Goal: Task Accomplishment & Management: Use online tool/utility

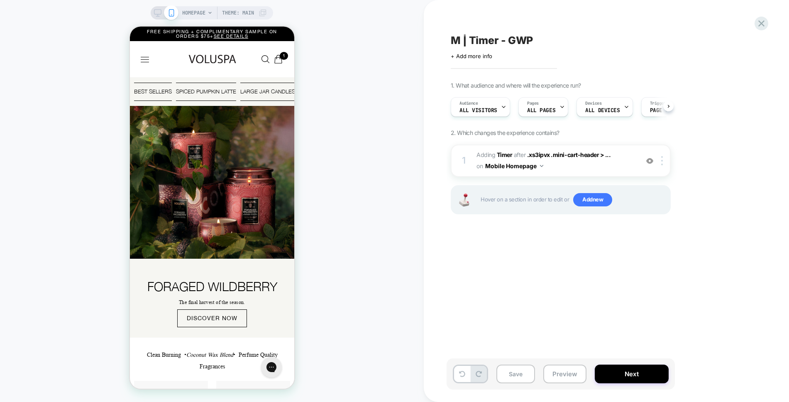
scroll to position [0, 0]
click at [275, 61] on icon "Cart with total products Svg Vector Icons : http://www.onlinewebfonts.com/icon" at bounding box center [277, 59] width 9 height 9
click at [437, 46] on icon "Close Button" at bounding box center [439, 46] width 5 height 5
click at [663, 161] on div at bounding box center [663, 160] width 14 height 9
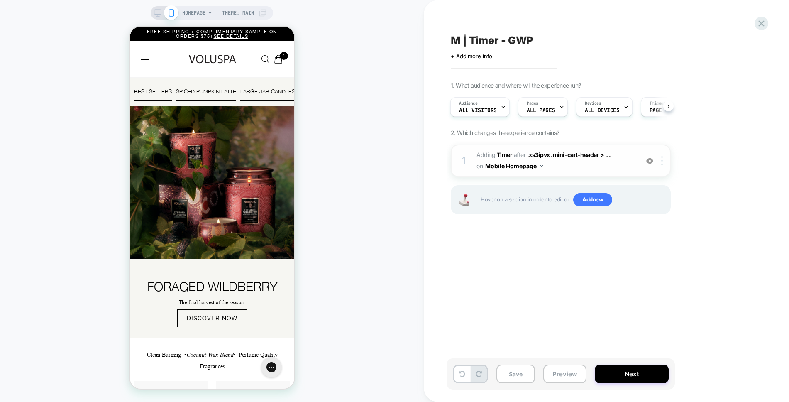
click at [660, 165] on div at bounding box center [663, 160] width 14 height 9
click at [548, 167] on span "#_loomi_addon_1759269956377 Adding Timer AFTER .xs3ipvx .mini-cart-header > ...…" at bounding box center [555, 160] width 158 height 22
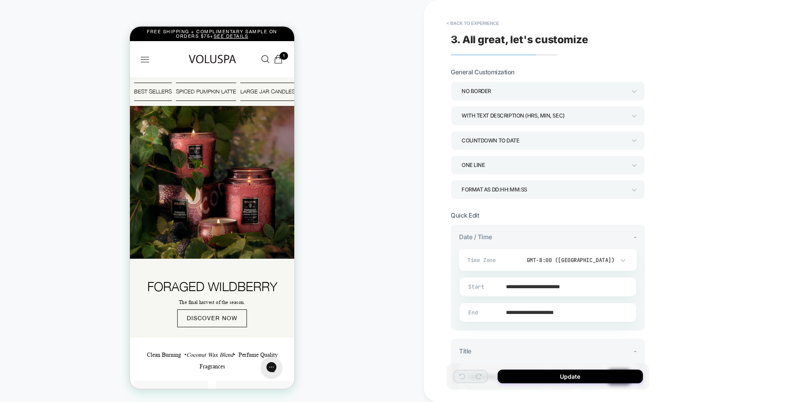
click at [520, 140] on div "COUNTDOWN TO DATE" at bounding box center [543, 140] width 164 height 11
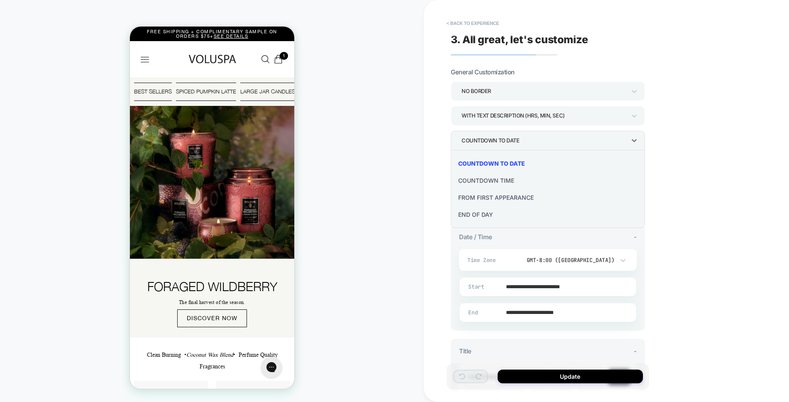
click at [521, 141] on div at bounding box center [394, 201] width 789 height 402
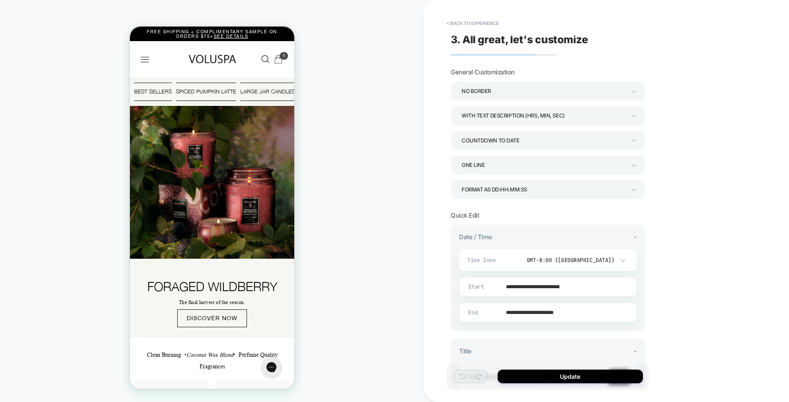
click at [277, 64] on div "Close Search User Profile Account Svg Vector Icons : http://www.onlinewebfonts.…" at bounding box center [249, 59] width 74 height 17
click at [278, 62] on icon "Cart with total products Svg Vector Icons : http://www.onlinewebfonts.com/icon" at bounding box center [277, 59] width 9 height 9
click at [315, 232] on link "PROCEED TO CART Total $38.00" at bounding box center [376, 242] width 122 height 20
click at [437, 44] on icon "Close Button" at bounding box center [439, 46] width 5 height 5
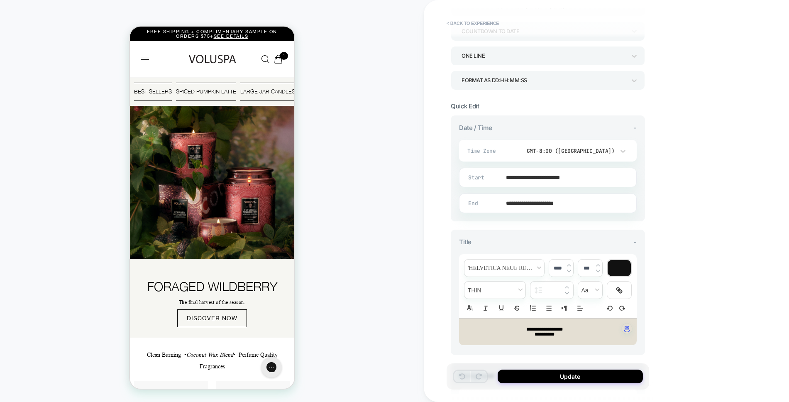
scroll to position [157, 0]
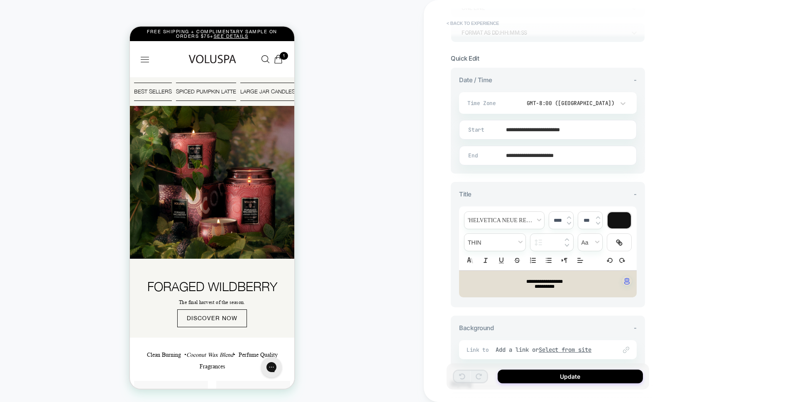
click at [460, 24] on button "< Back to experience" at bounding box center [472, 23] width 61 height 13
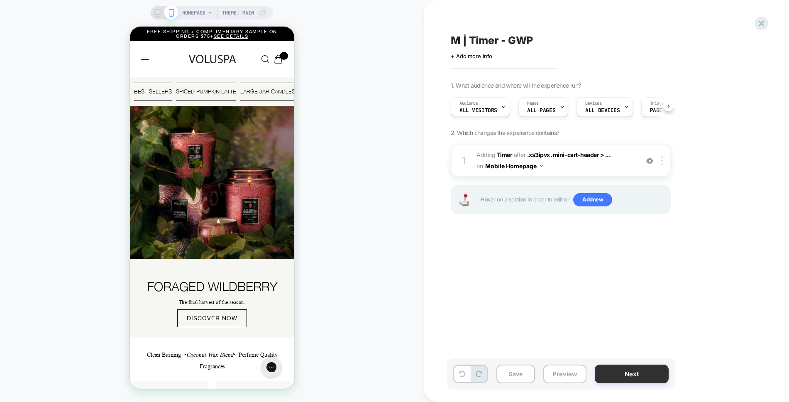
scroll to position [0, 0]
click at [569, 371] on button "Preview" at bounding box center [564, 373] width 43 height 19
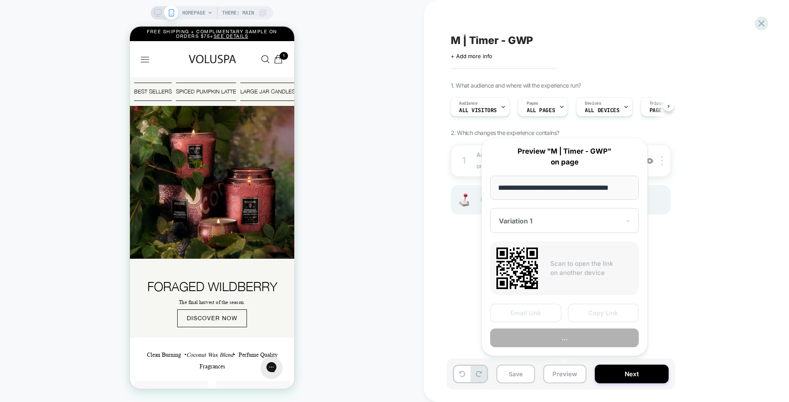
scroll to position [0, 3]
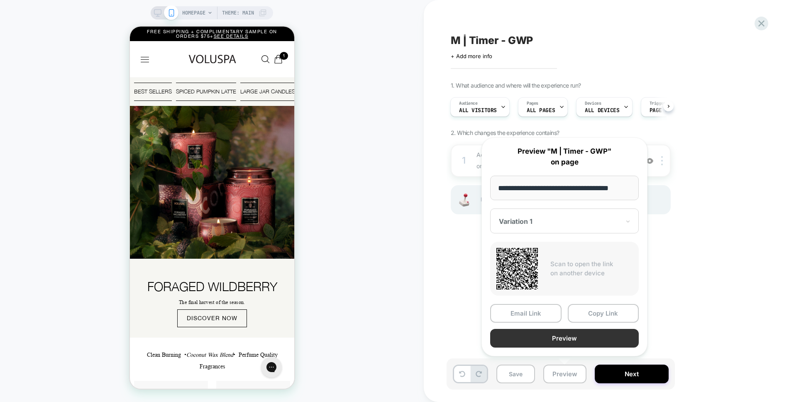
click at [583, 339] on button "Preview" at bounding box center [564, 338] width 149 height 19
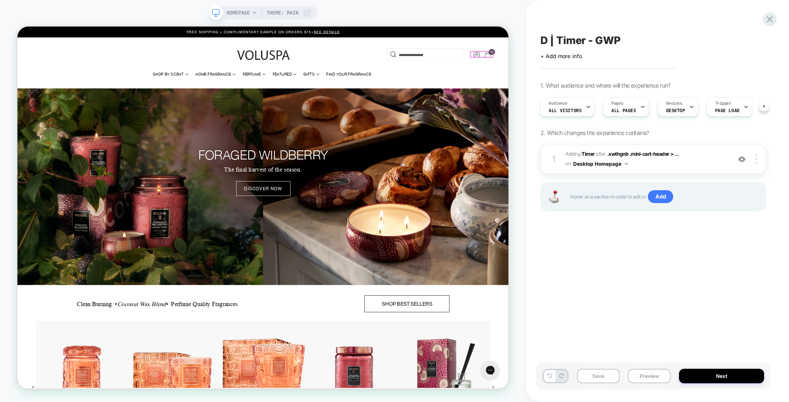
click at [650, 64] on link "Cart with total products Svg Vector Icons : http://www.onlinewebfonts.com/icon …" at bounding box center [646, 63] width 12 height 9
click at [634, 374] on button "Preview" at bounding box center [649, 375] width 43 height 15
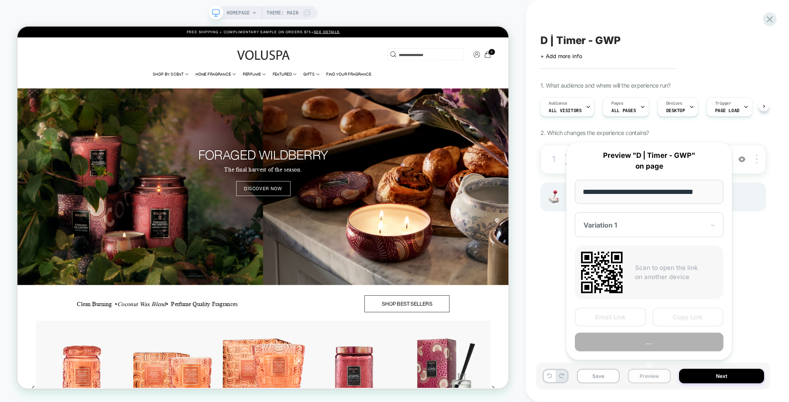
scroll to position [0, 3]
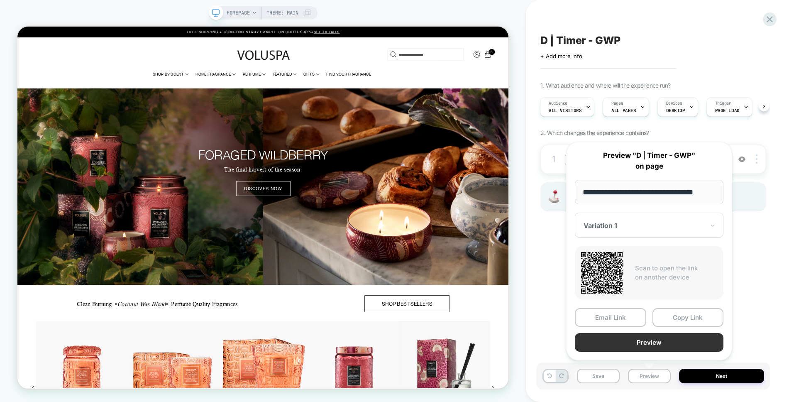
click at [655, 340] on button "Preview" at bounding box center [649, 342] width 149 height 19
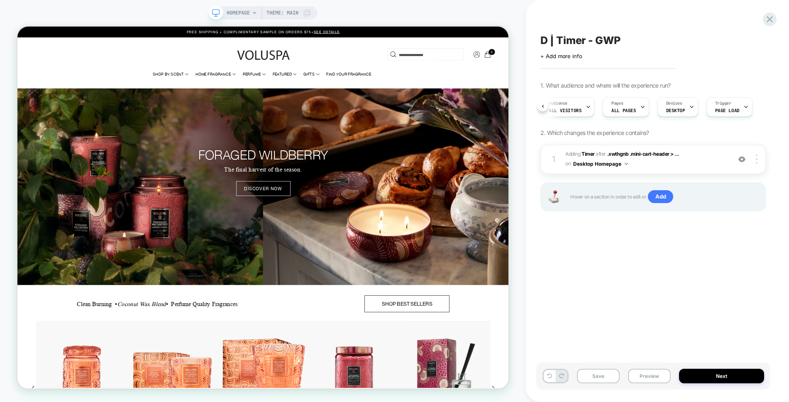
scroll to position [0, 14]
click at [767, 105] on div "D | Timer - GWP Click to edit experience details + Add more info 1. What audien…" at bounding box center [653, 200] width 234 height 385
click at [743, 158] on img at bounding box center [741, 159] width 7 height 7
click at [738, 158] on img at bounding box center [741, 159] width 7 height 7
click at [757, 162] on div at bounding box center [758, 158] width 16 height 9
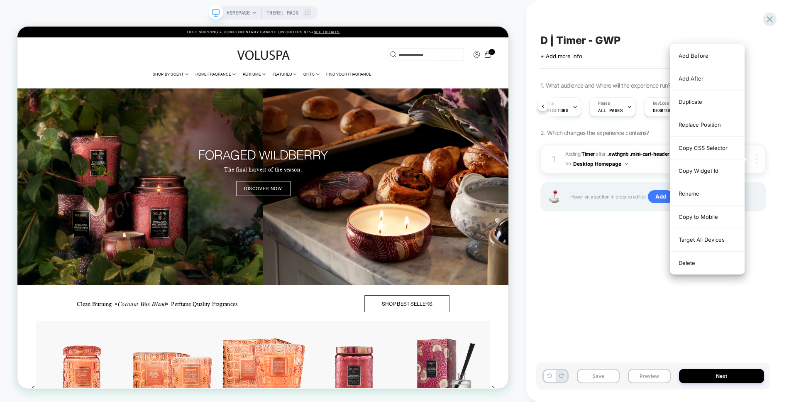
click at [757, 162] on div at bounding box center [758, 158] width 16 height 9
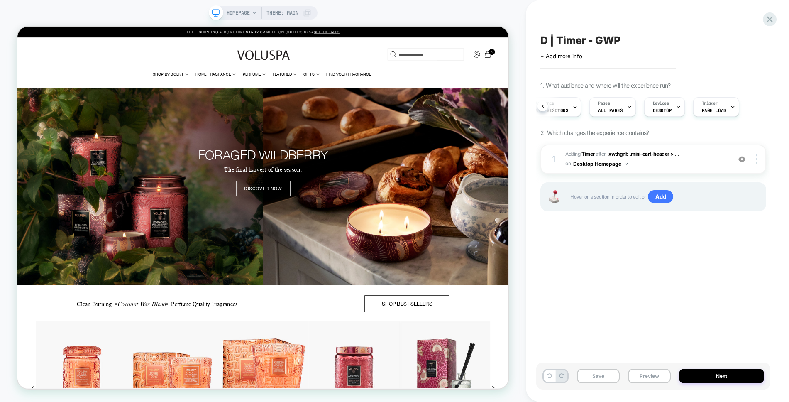
click at [598, 248] on div "D | Timer - GWP Click to edit experience details + Add more info 1. What audien…" at bounding box center [653, 200] width 234 height 385
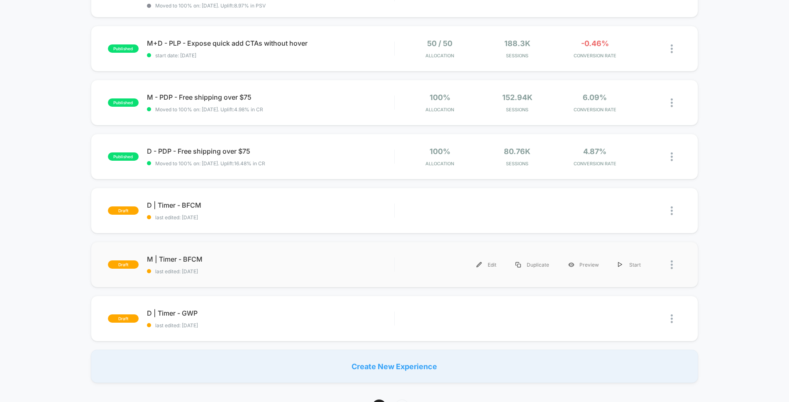
scroll to position [399, 0]
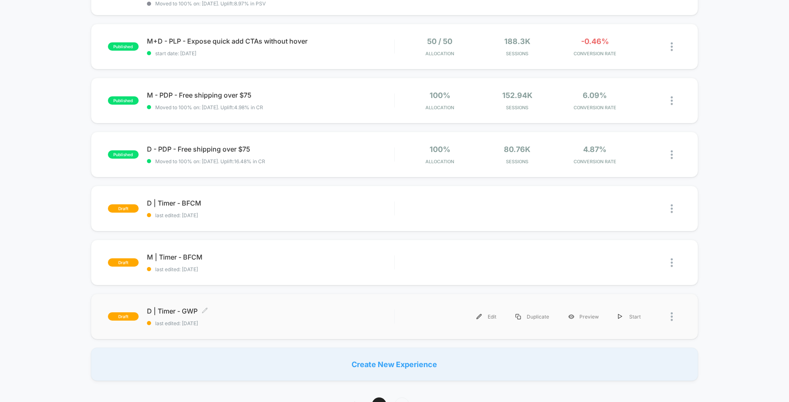
click at [264, 316] on div "D | Timer - GWP Click to edit experience details Click to edit experience detai…" at bounding box center [270, 316] width 247 height 19
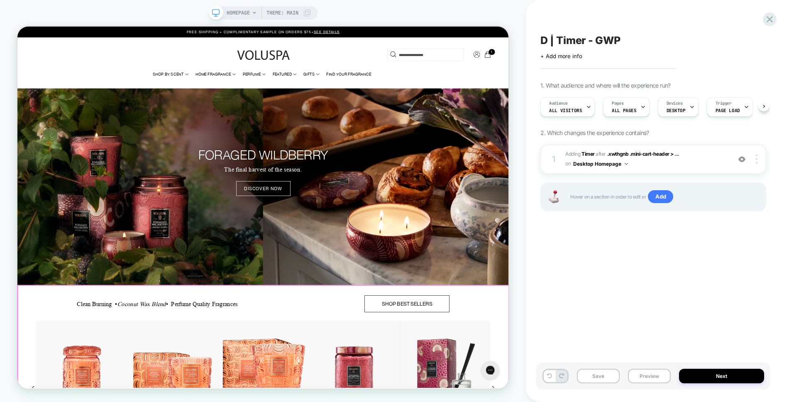
scroll to position [0, 0]
click at [646, 62] on span "1" at bounding box center [649, 60] width 8 height 8
click at [769, 170] on span "product" at bounding box center [774, 173] width 11 height 7
type input "*"
